Goal: Information Seeking & Learning: Check status

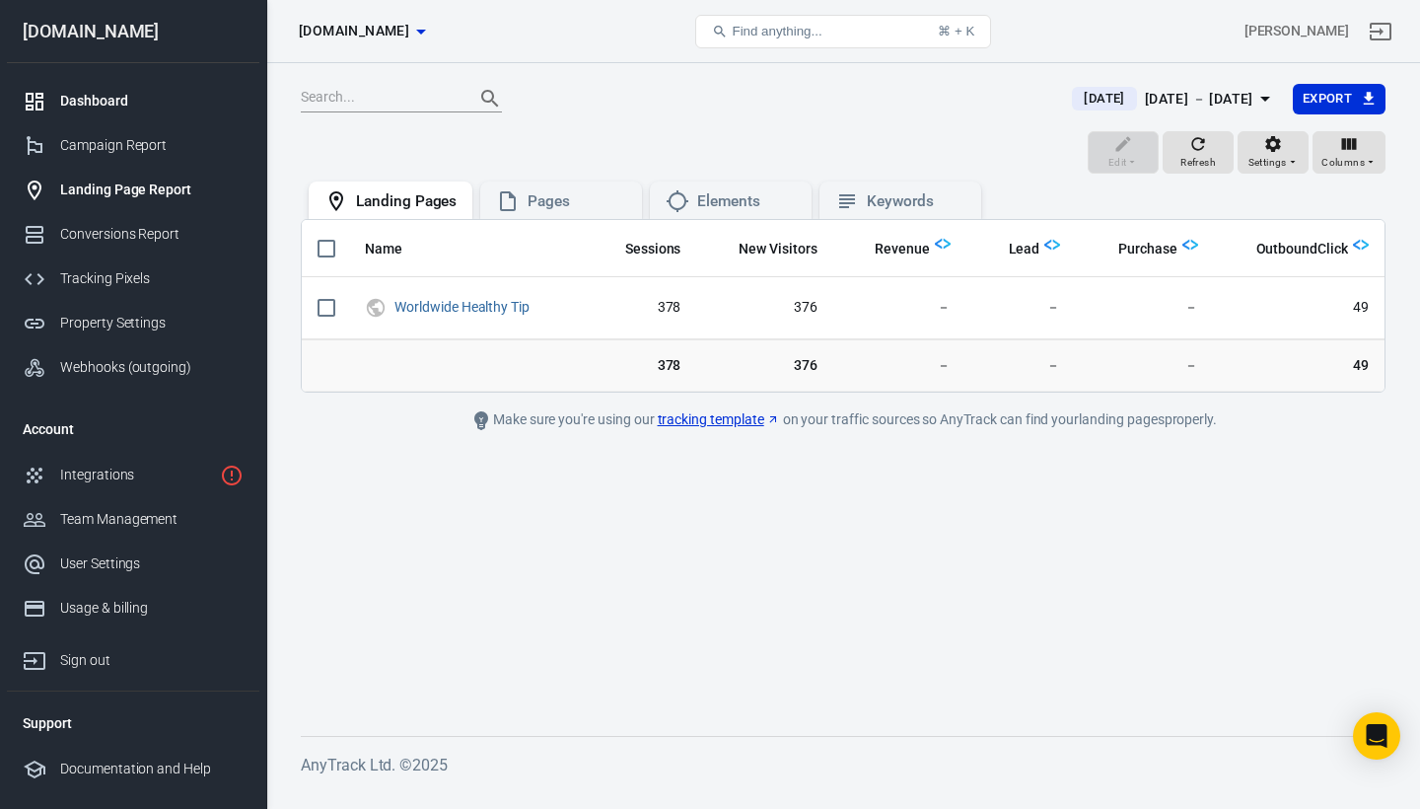
click at [95, 92] on div "Dashboard" at bounding box center [151, 101] width 183 height 21
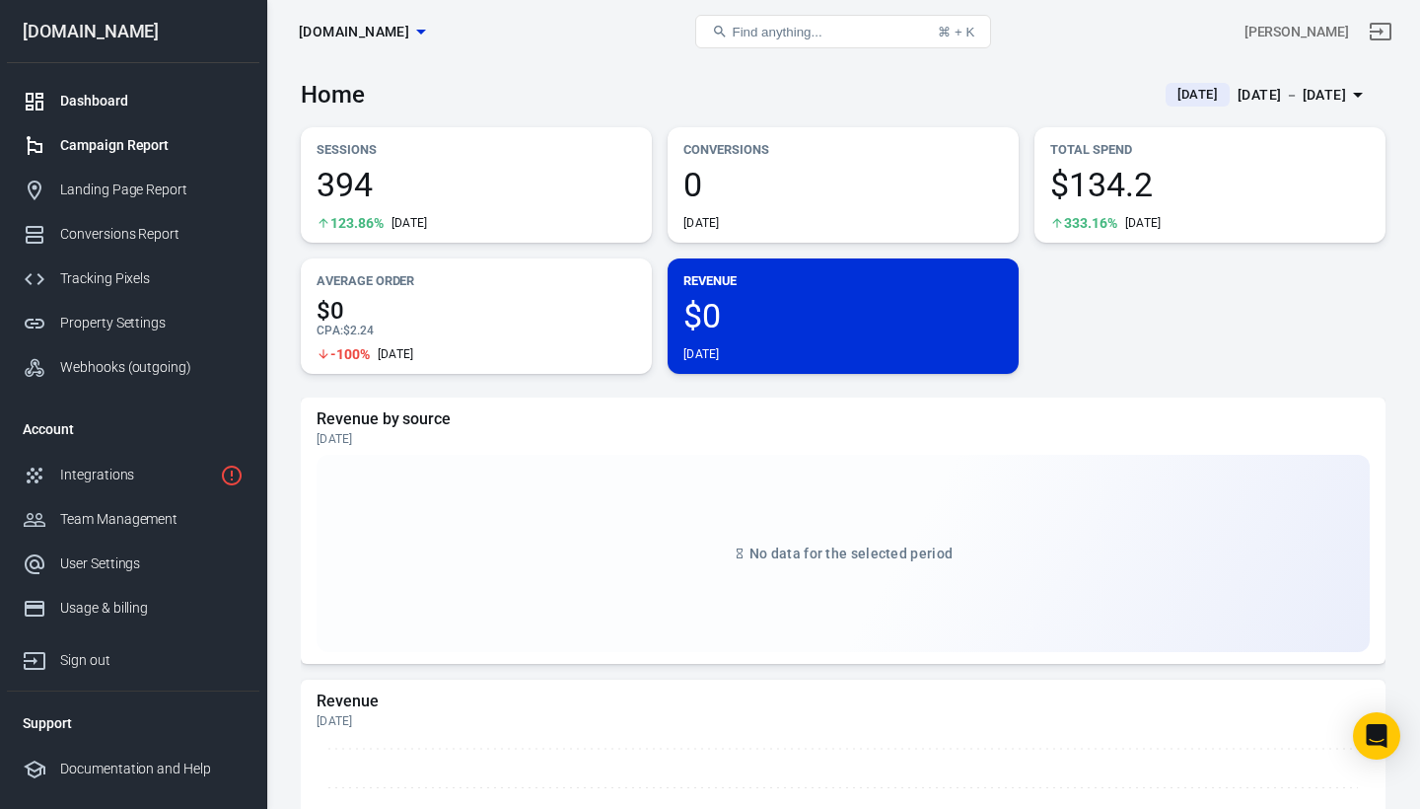
click at [123, 154] on div "Campaign Report" at bounding box center [151, 145] width 183 height 21
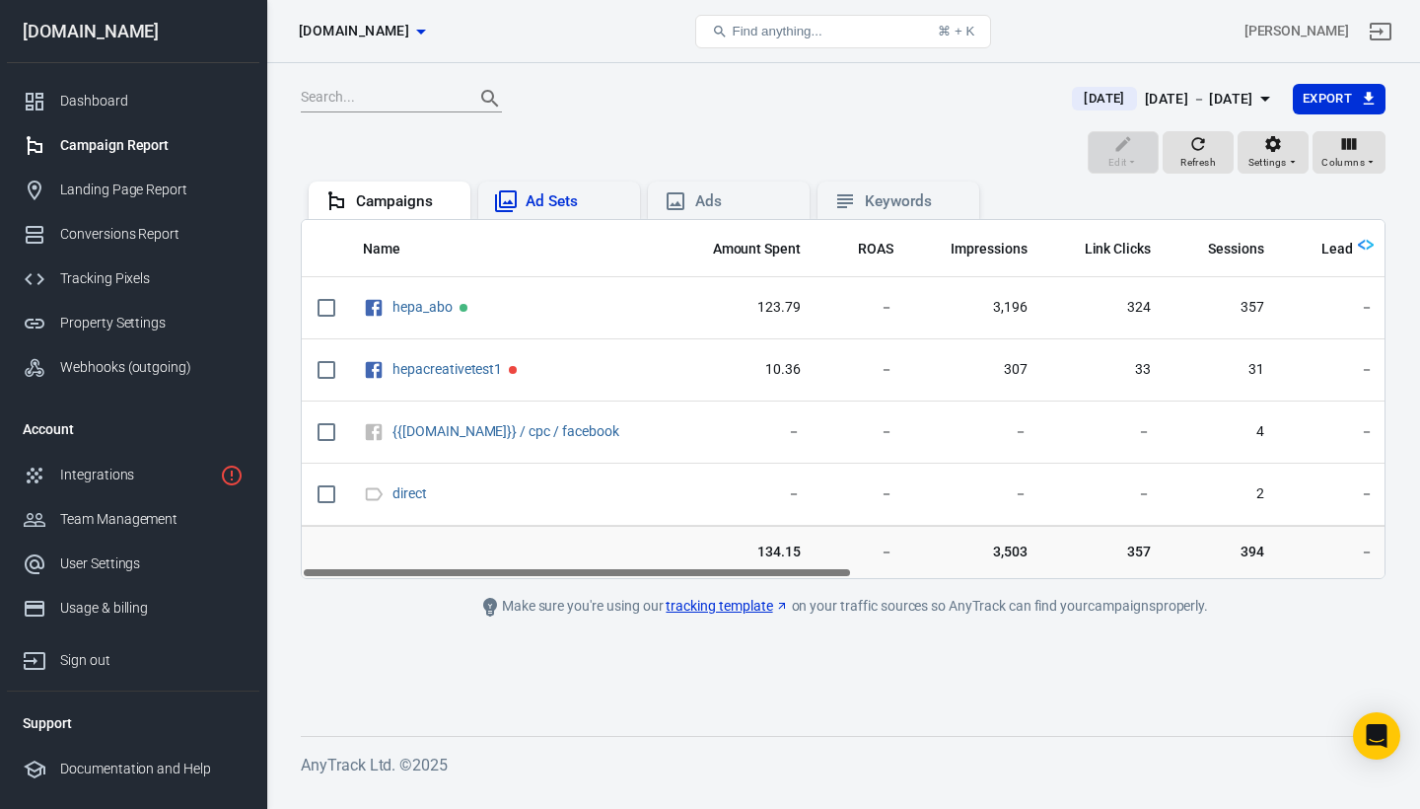
click at [554, 210] on div "Ad Sets" at bounding box center [575, 201] width 99 height 21
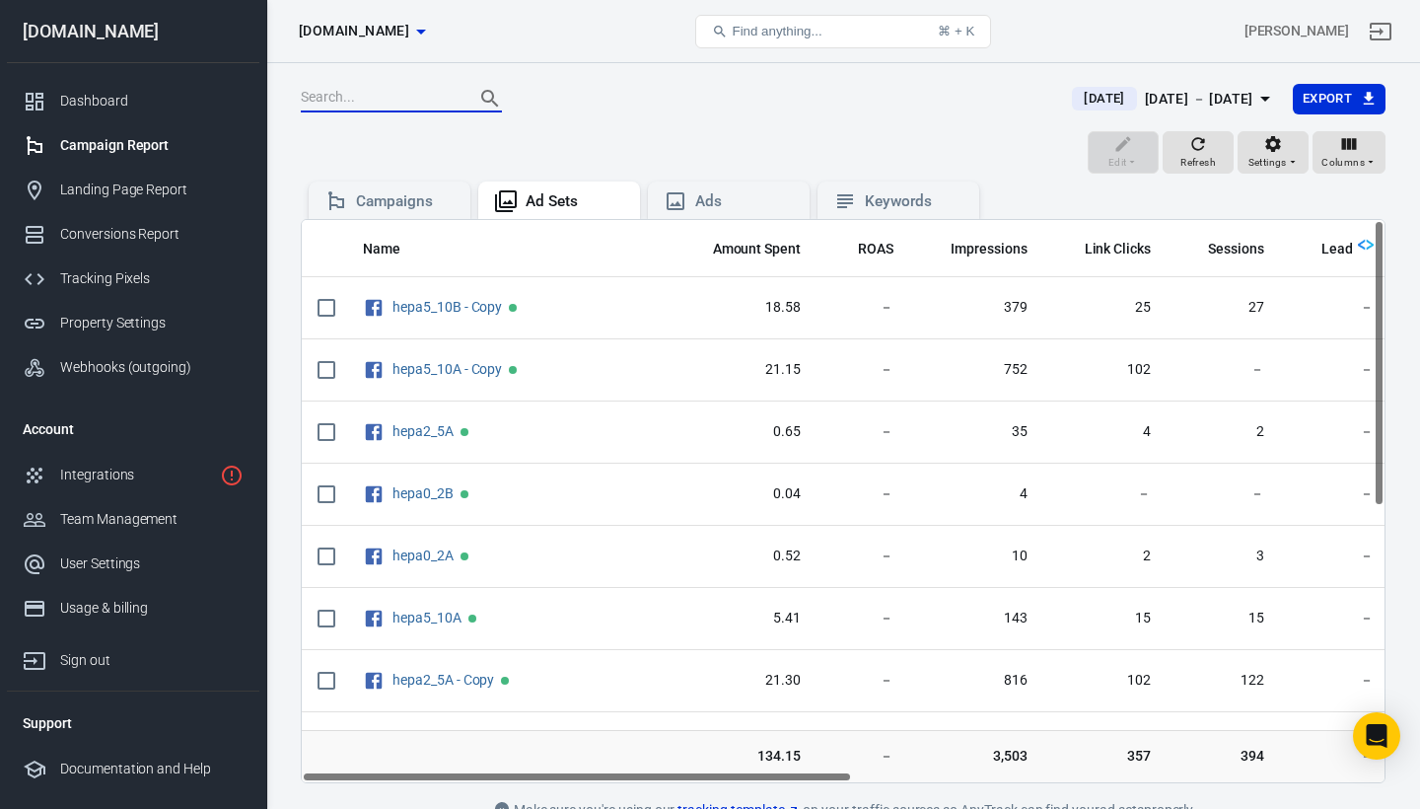
click at [400, 111] on input "text" at bounding box center [380, 99] width 158 height 26
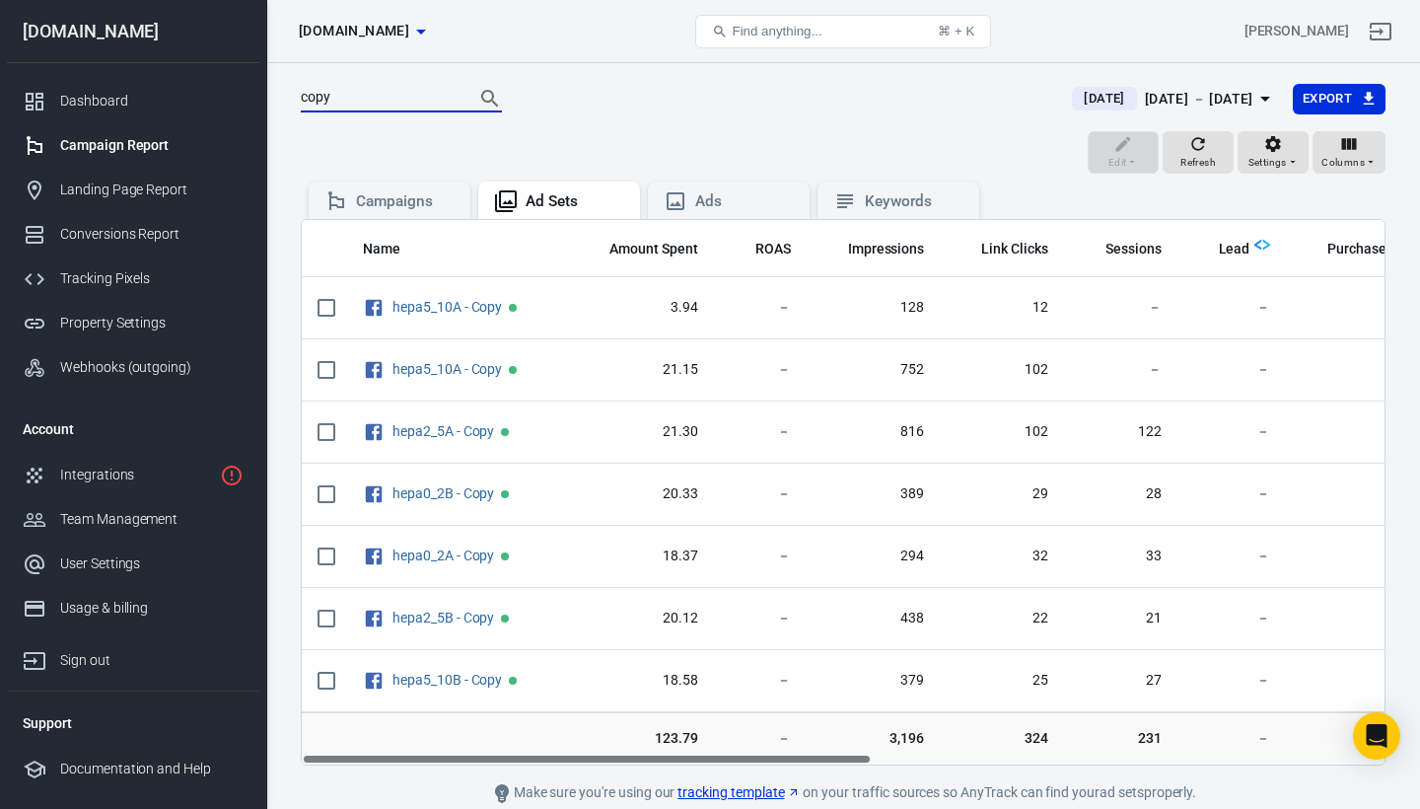
type input "copy"
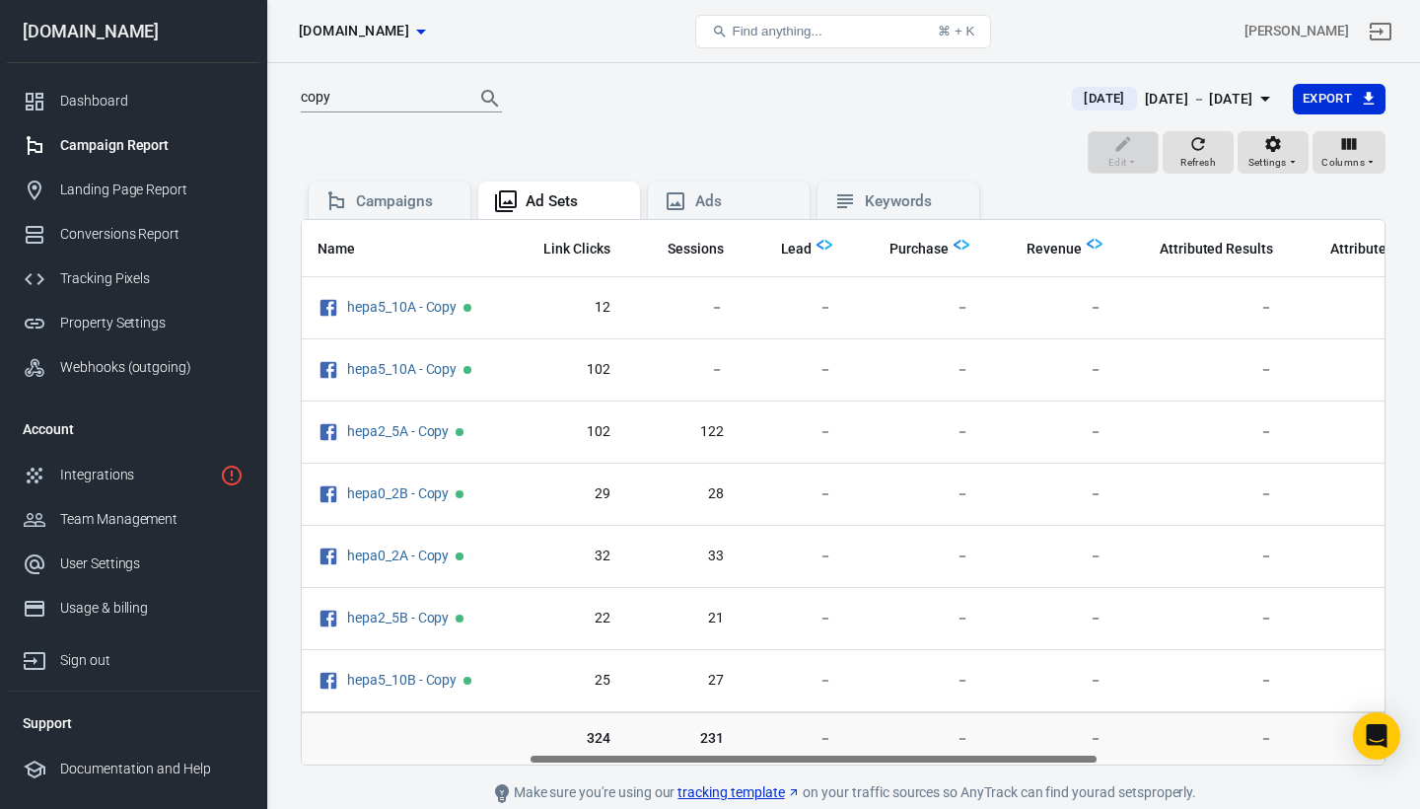
scroll to position [0, 455]
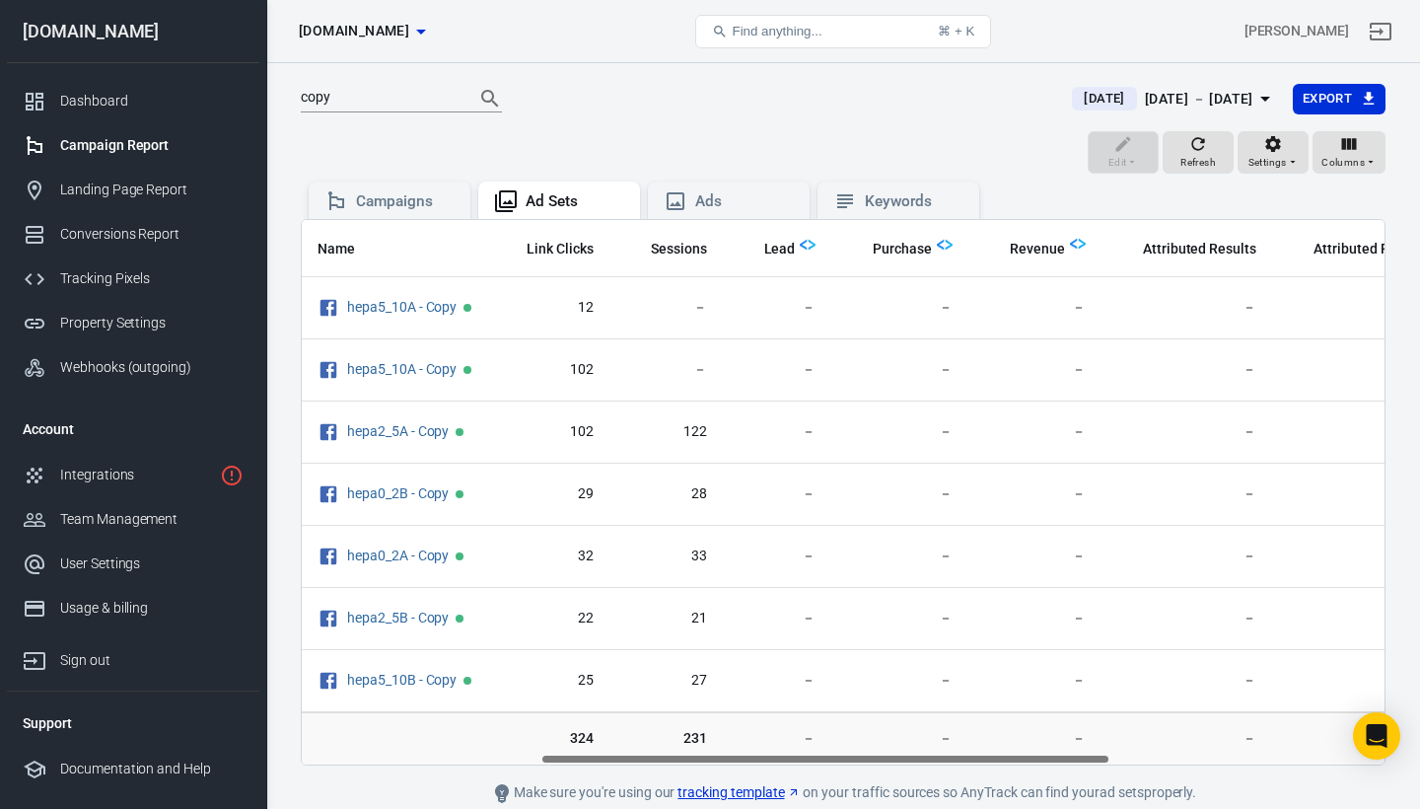
drag, startPoint x: 819, startPoint y: 760, endPoint x: 1059, endPoint y: 737, distance: 240.8
click at [1059, 737] on div "Name Amount Spent ROAS Impressions Link Clicks Sessions Lead Purchase Revenue A…" at bounding box center [843, 492] width 1085 height 546
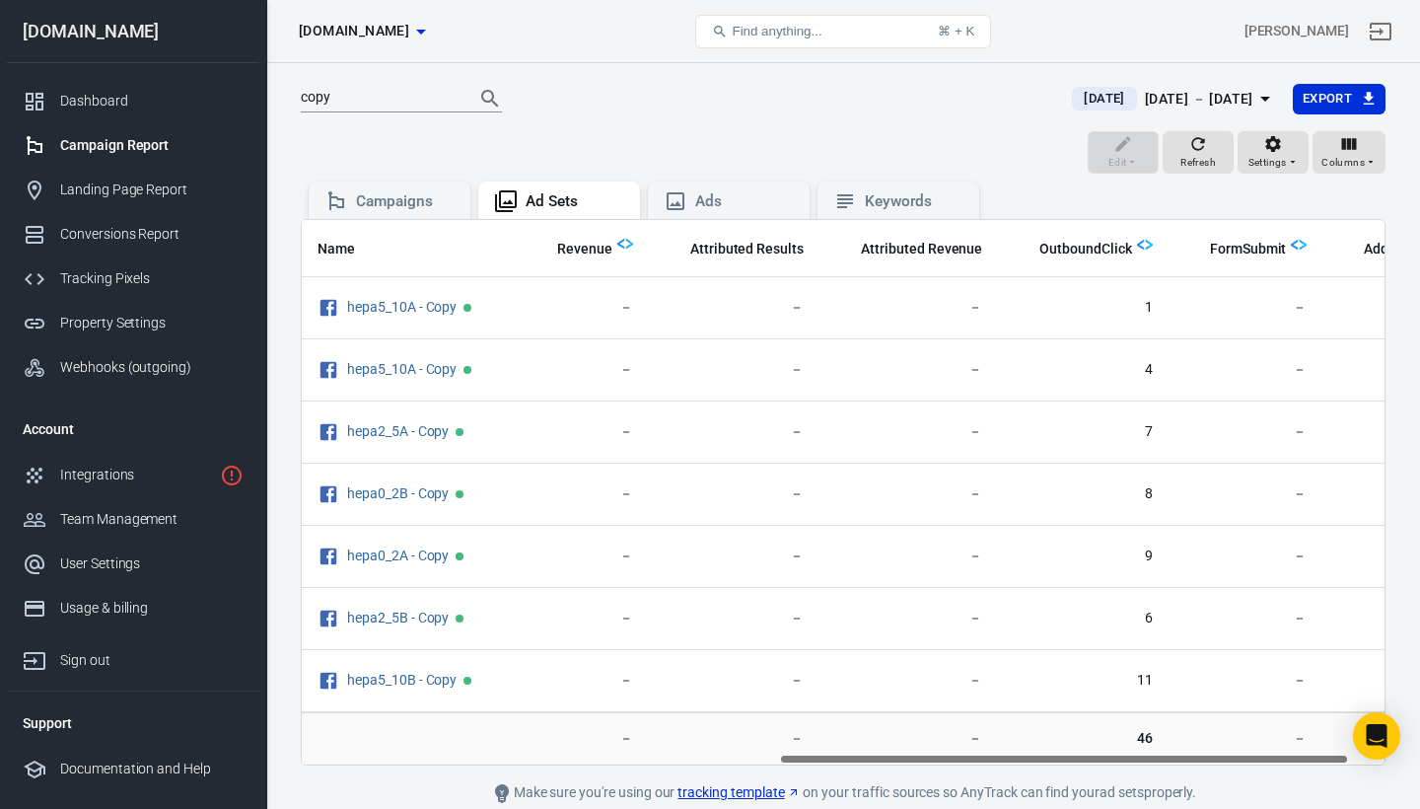
scroll to position [0, 907]
drag, startPoint x: 913, startPoint y: 758, endPoint x: 1153, endPoint y: 734, distance: 240.9
click at [1153, 733] on div "Name Amount Spent ROAS Impressions Link Clicks Sessions Lead Purchase Revenue A…" at bounding box center [843, 492] width 1085 height 546
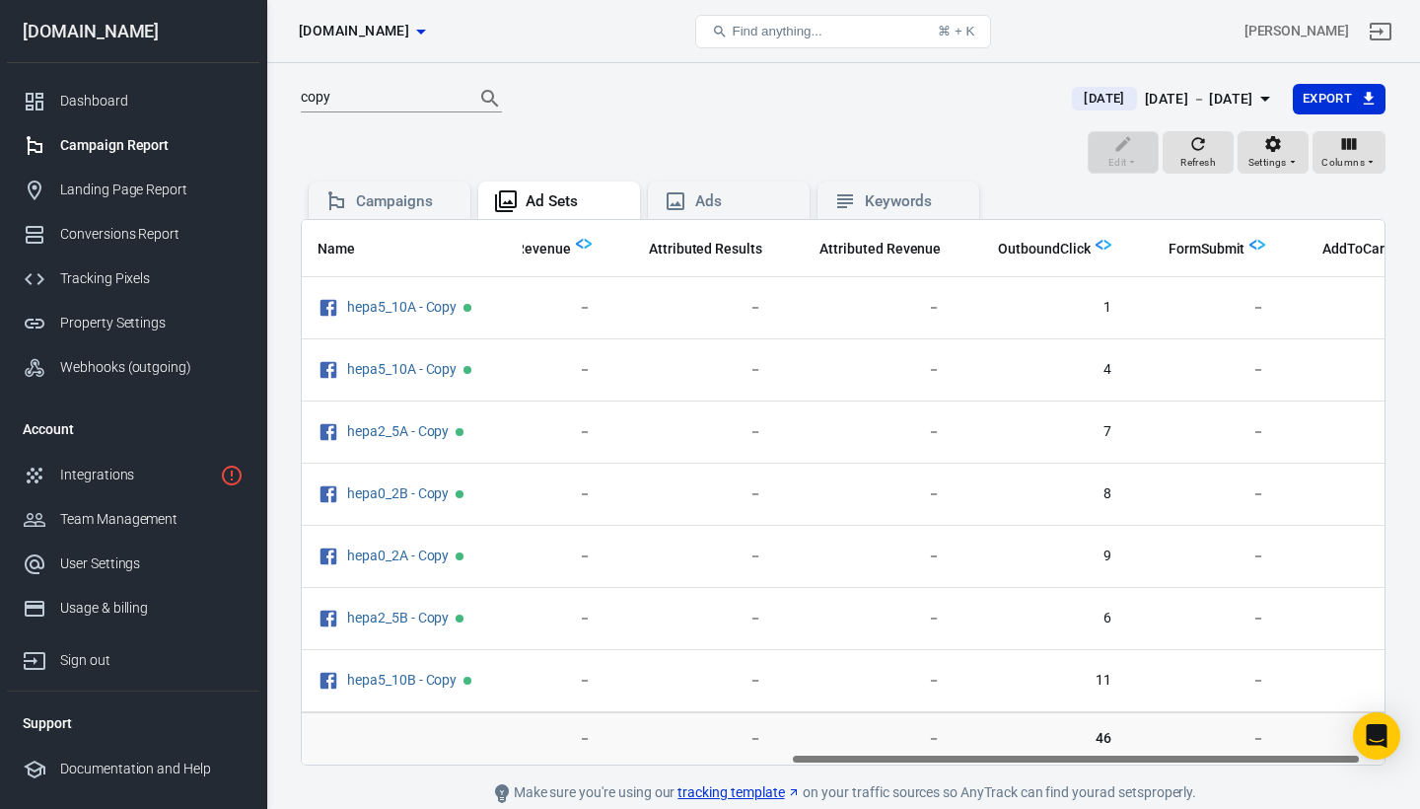
scroll to position [0, 973]
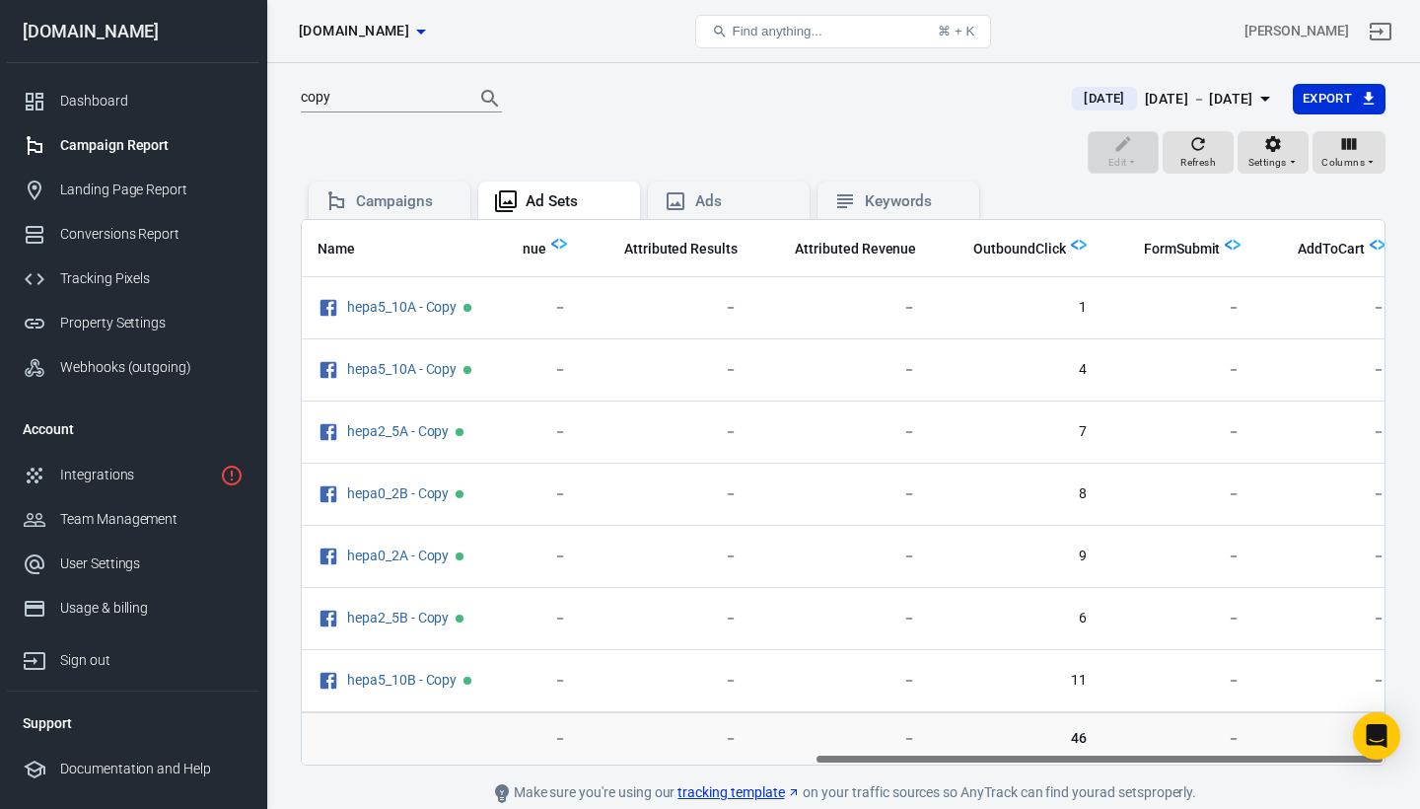
drag, startPoint x: 1080, startPoint y: 755, endPoint x: 1191, endPoint y: 753, distance: 111.4
click at [1191, 751] on div "Name Amount Spent ROAS Impressions Link Clicks Sessions Lead Purchase Revenue A…" at bounding box center [843, 492] width 1085 height 546
click at [1189, 752] on td "－" at bounding box center [1179, 738] width 155 height 53
click at [150, 185] on div "Landing Page Report" at bounding box center [151, 189] width 183 height 21
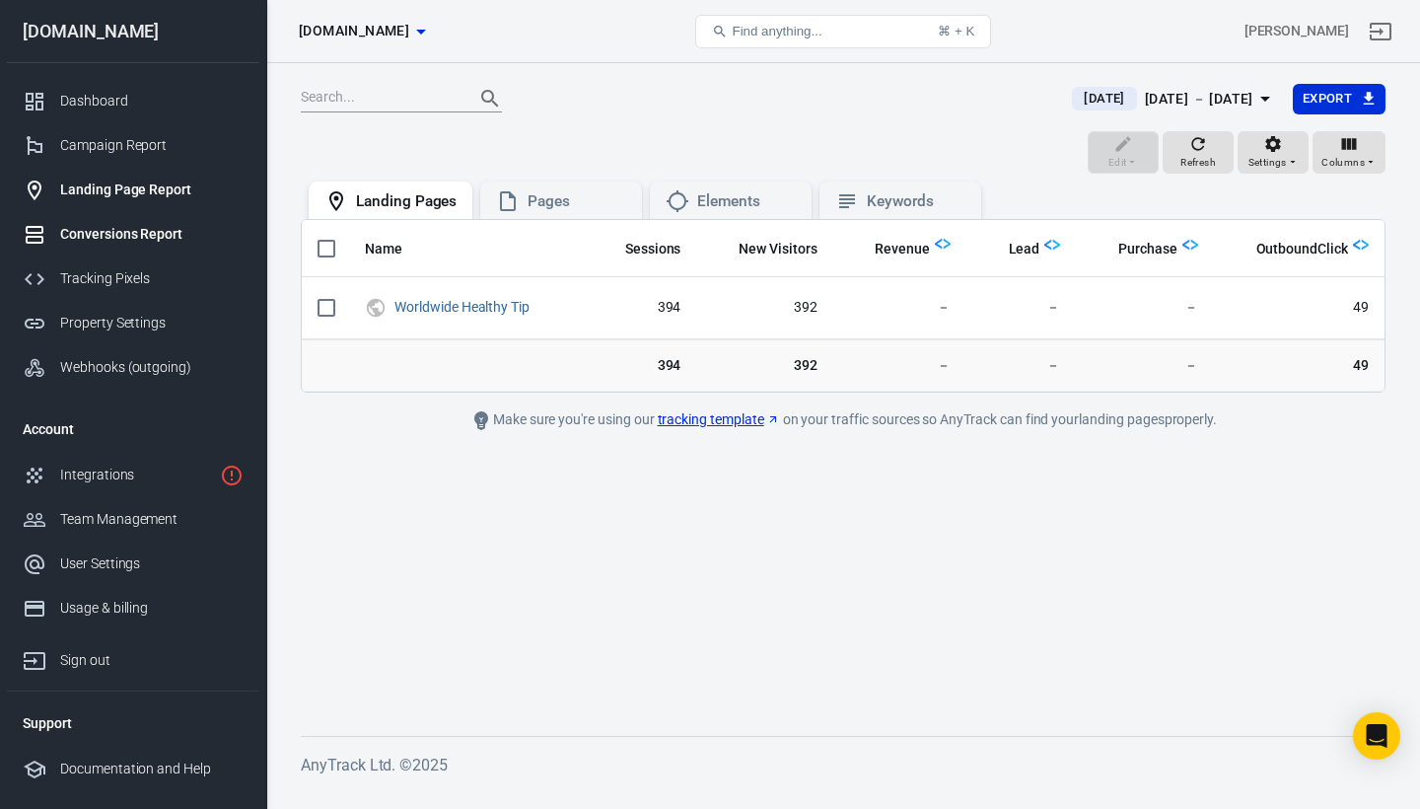
click at [140, 244] on div "Conversions Report" at bounding box center [151, 234] width 183 height 21
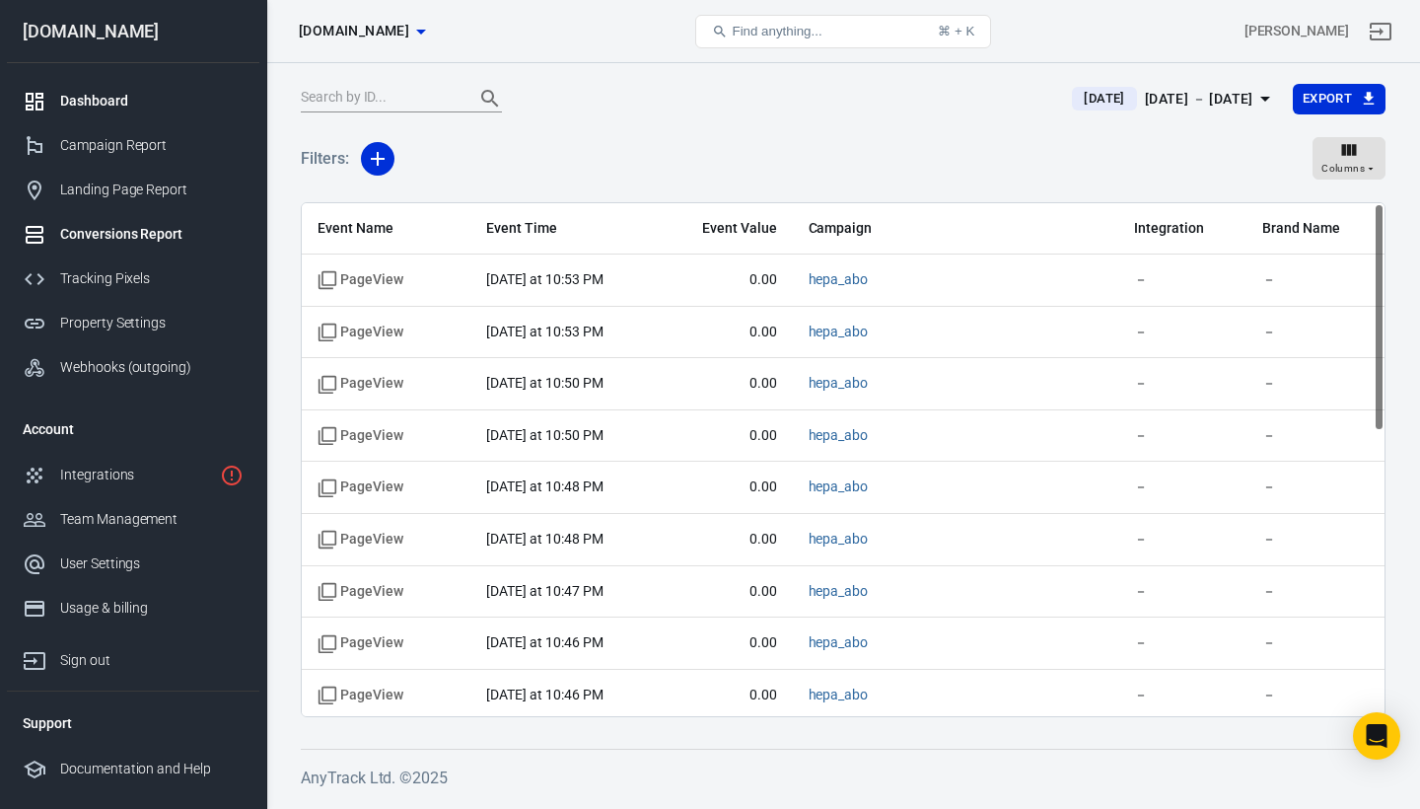
click at [106, 105] on div "Dashboard" at bounding box center [151, 101] width 183 height 21
